Goal: Check status: Check status

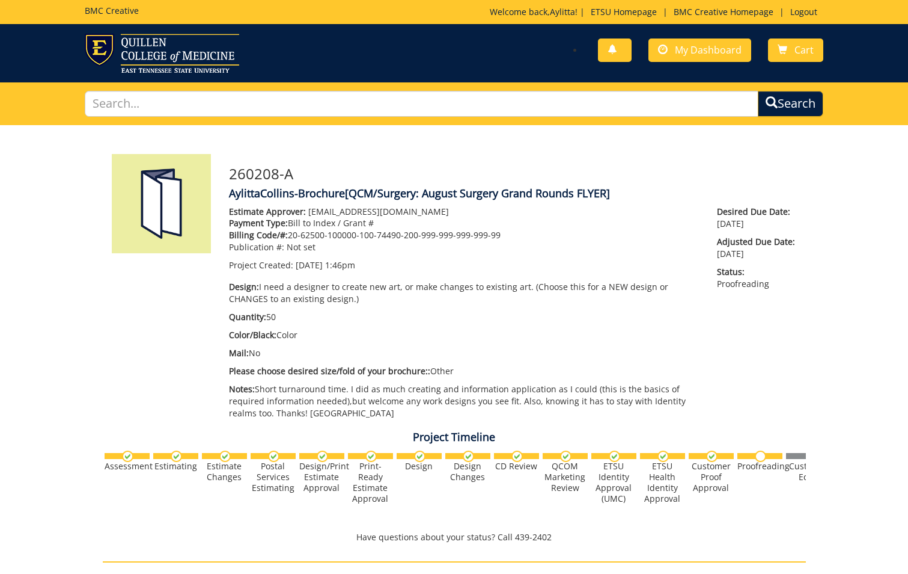
scroll to position [113295, 0]
click at [716, 50] on span "My Dashboard" at bounding box center [708, 49] width 67 height 13
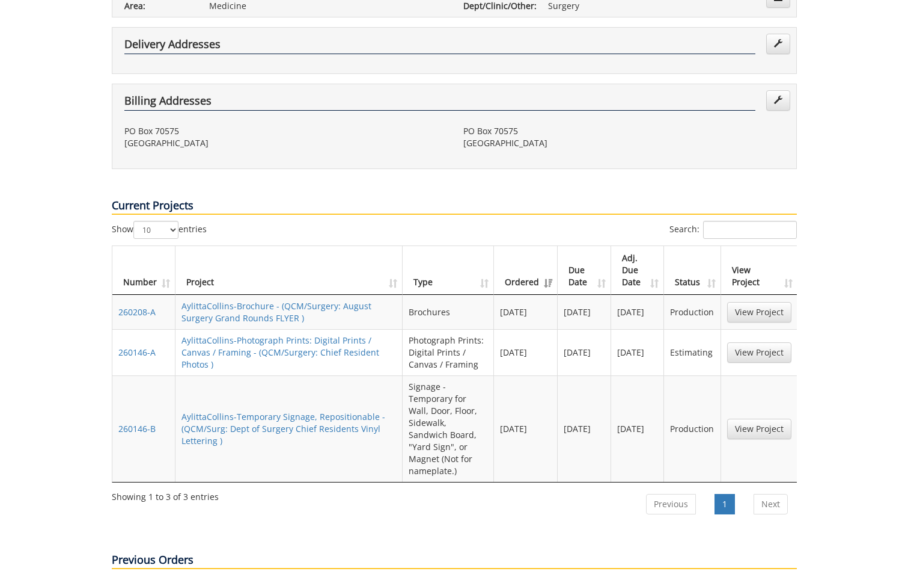
scroll to position [421, 0]
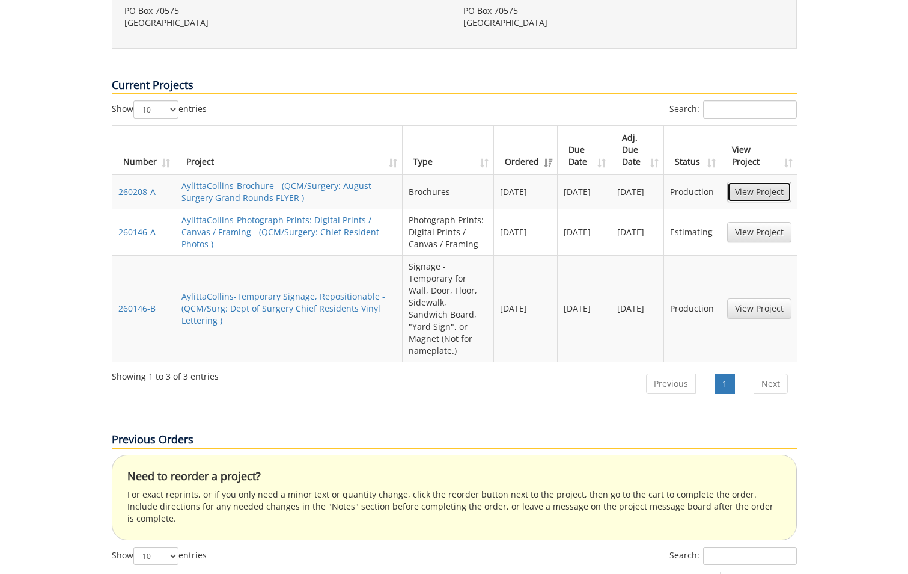
click at [771, 182] on link "View Project" at bounding box center [759, 192] width 64 height 20
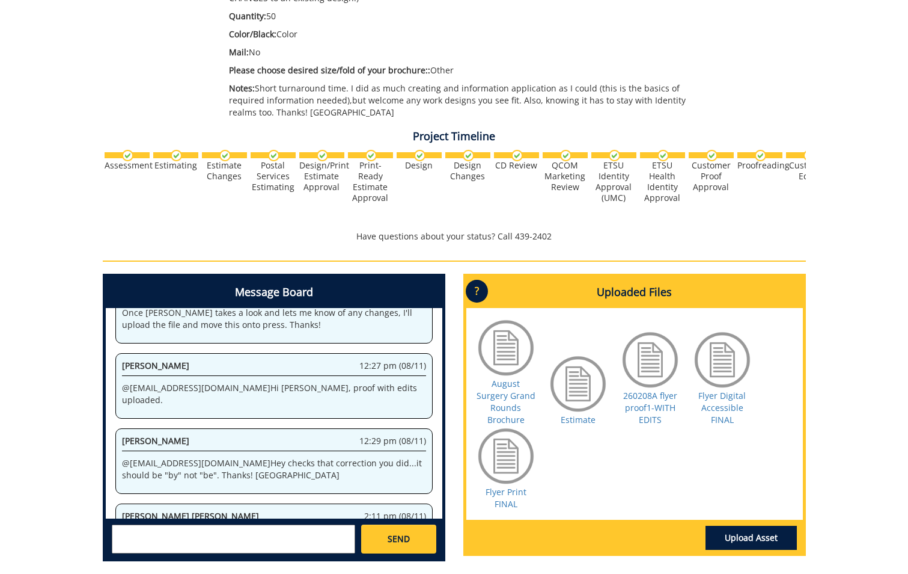
scroll to position [361, 0]
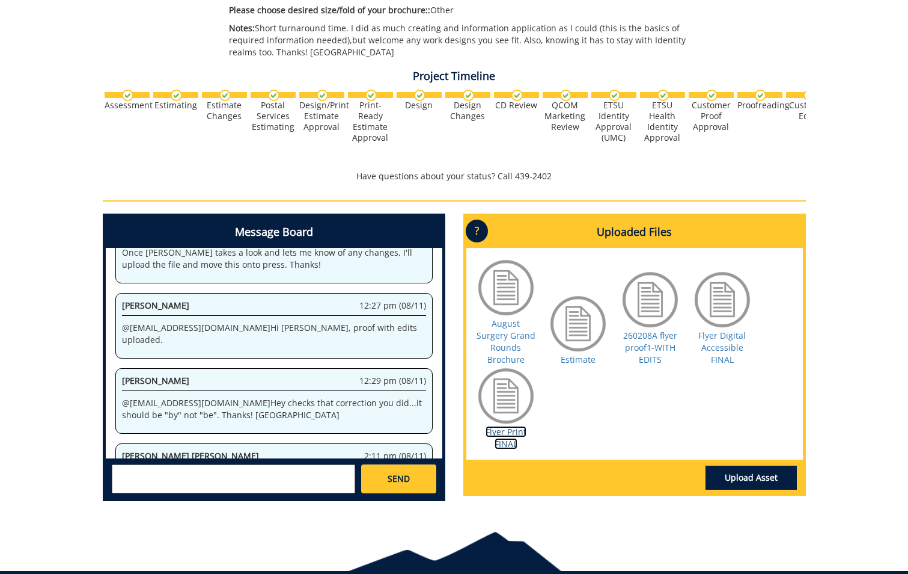
click at [500, 433] on link "Flyer Print FINAL" at bounding box center [506, 437] width 41 height 23
click at [717, 346] on link "Flyer Digital Accessible FINAL" at bounding box center [722, 346] width 47 height 35
